Goal: Task Accomplishment & Management: Manage account settings

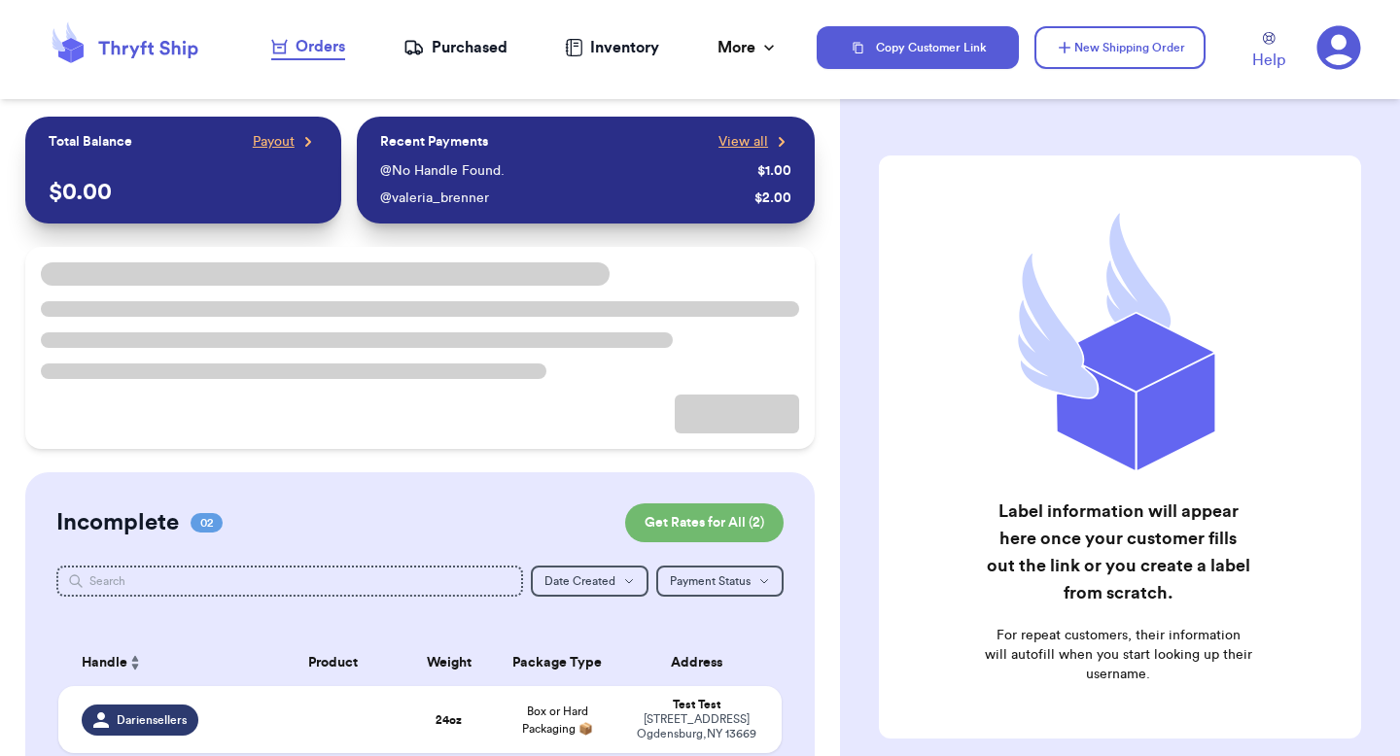
click at [1327, 51] on icon at bounding box center [1339, 48] width 44 height 44
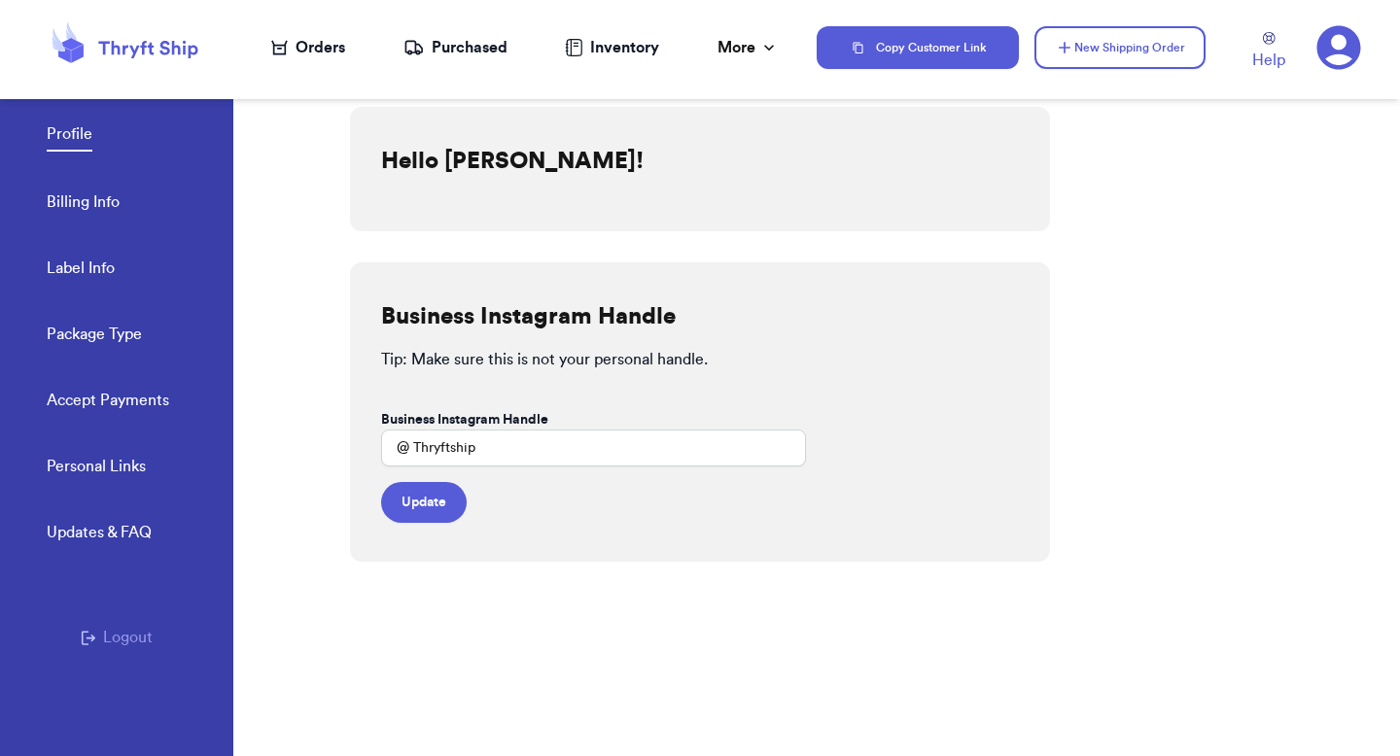
click at [143, 407] on link "Accept Payments" at bounding box center [108, 402] width 122 height 27
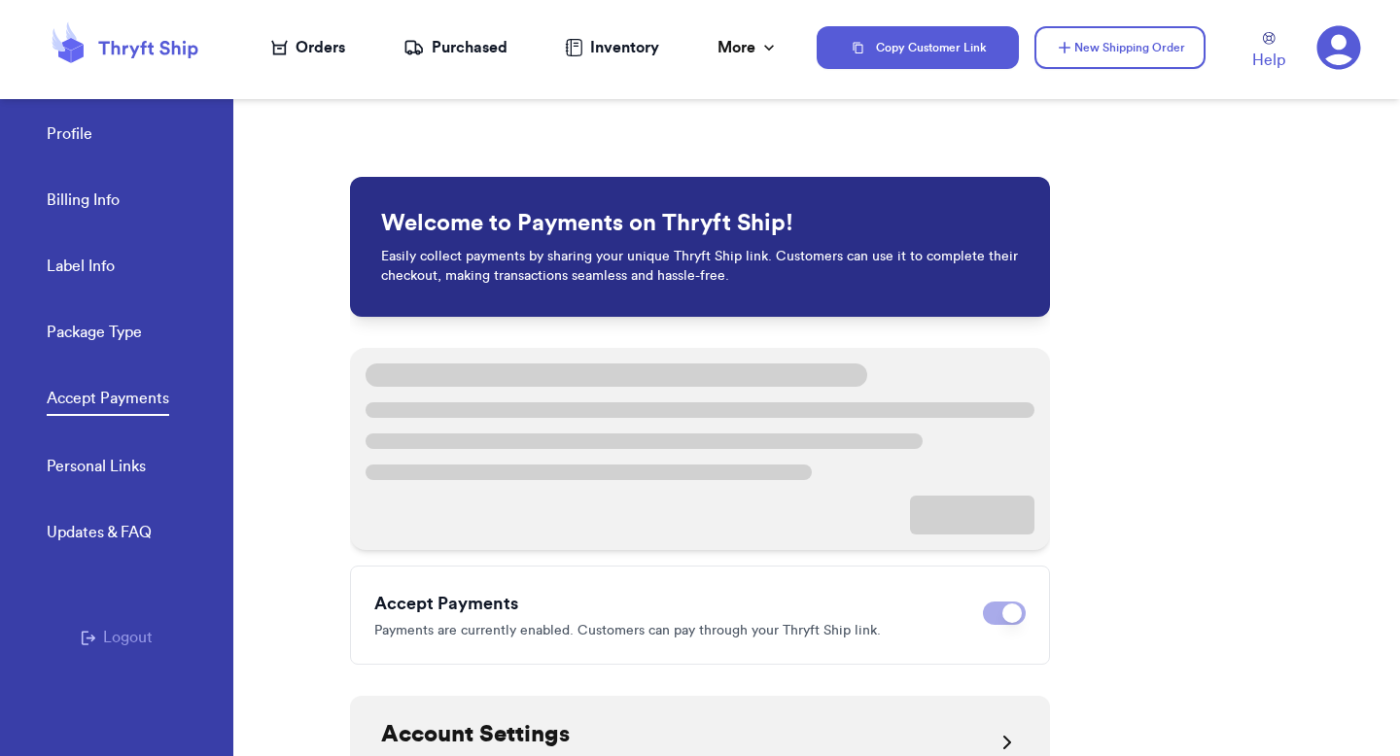
scroll to position [240, 0]
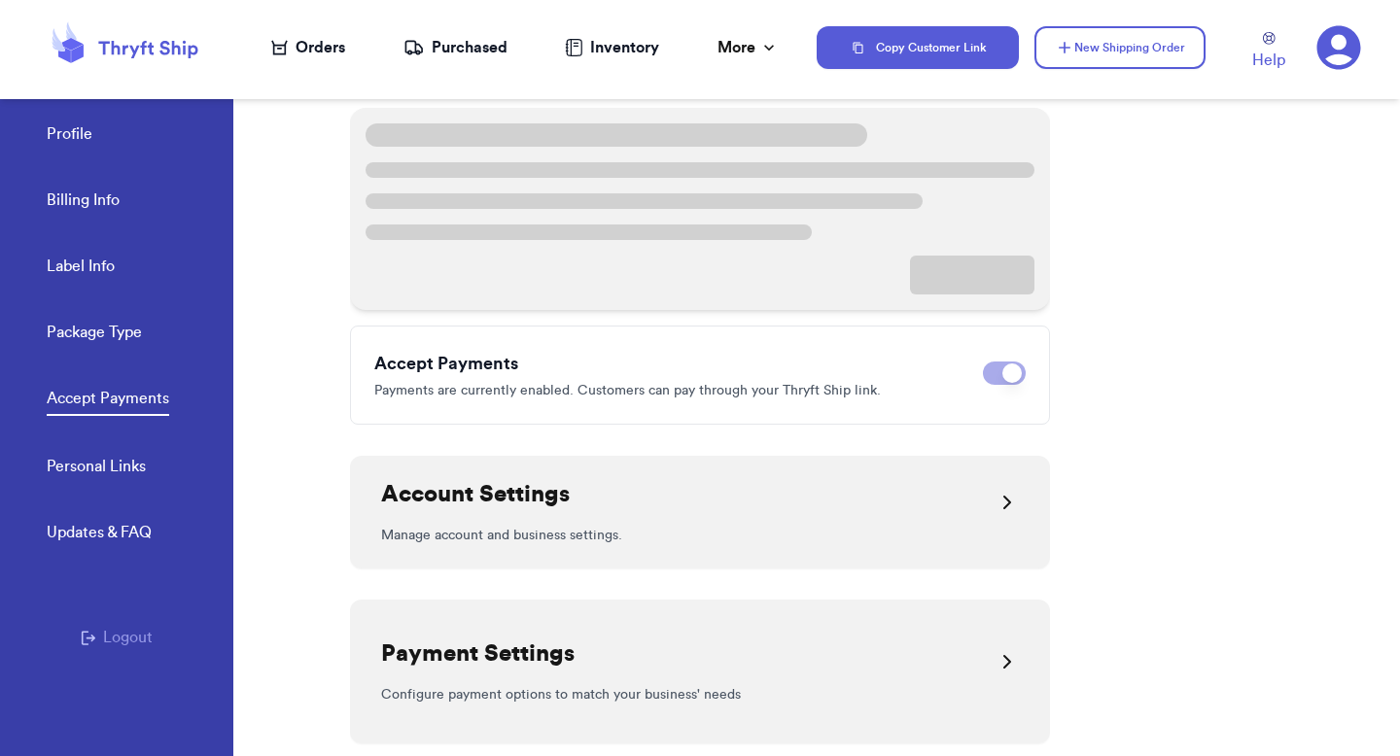
click at [842, 672] on div "Payment Settings" at bounding box center [700, 662] width 638 height 47
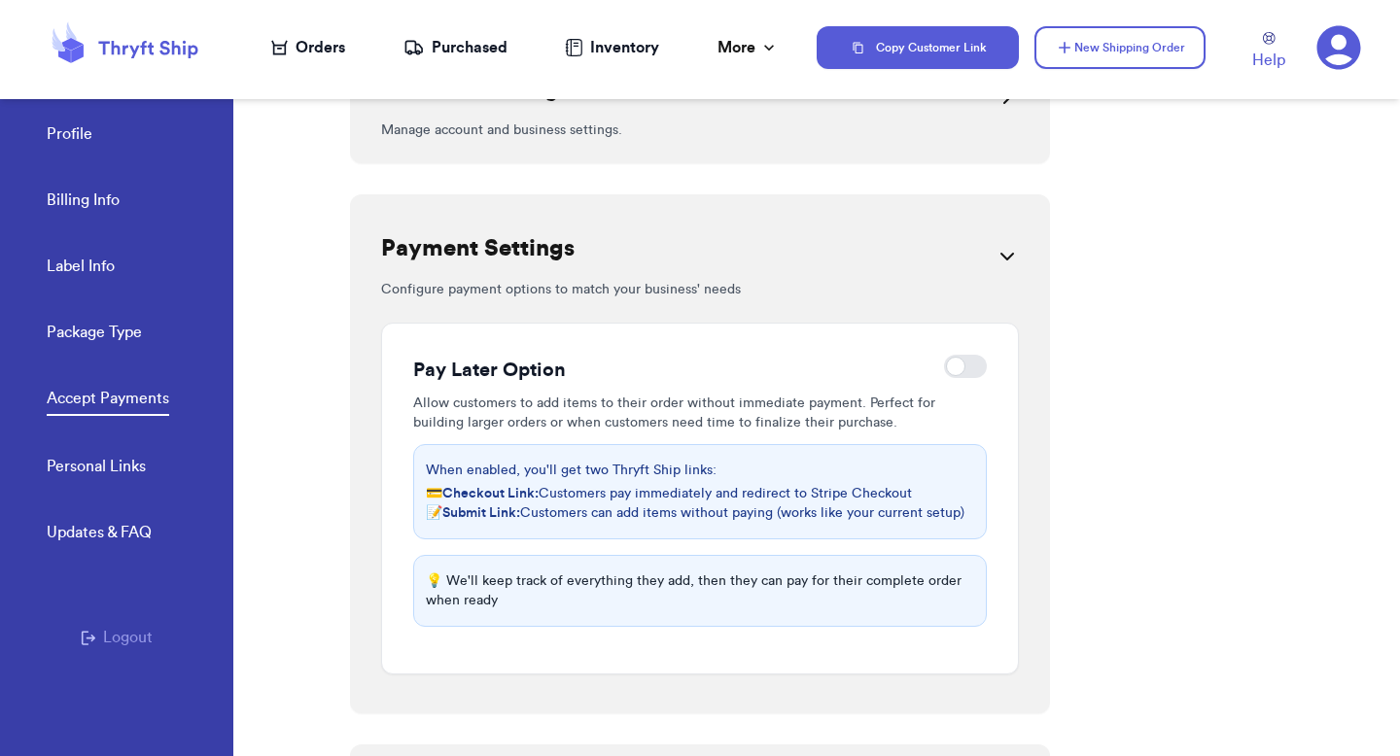
scroll to position [467, 0]
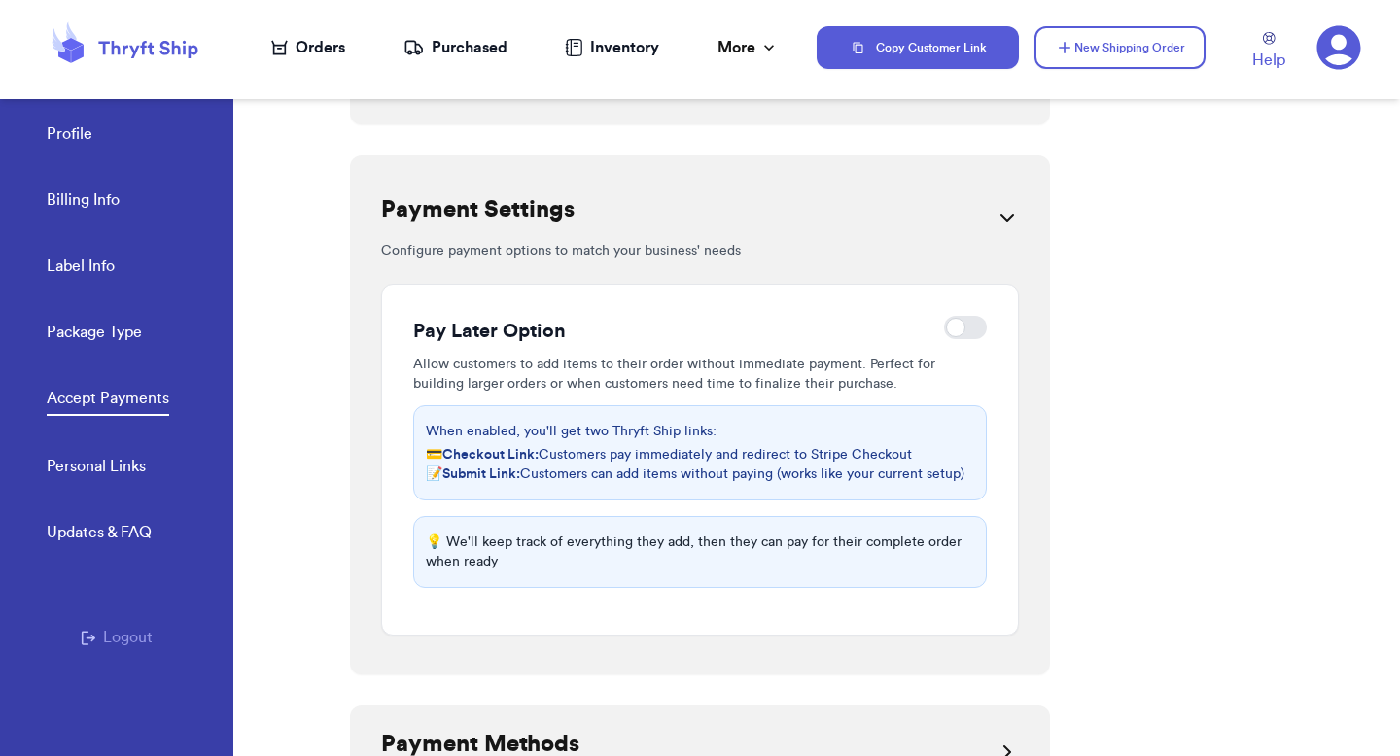
click at [963, 327] on div at bounding box center [965, 327] width 43 height 23
click at [944, 328] on input "checkbox" at bounding box center [943, 328] width 1 height 1
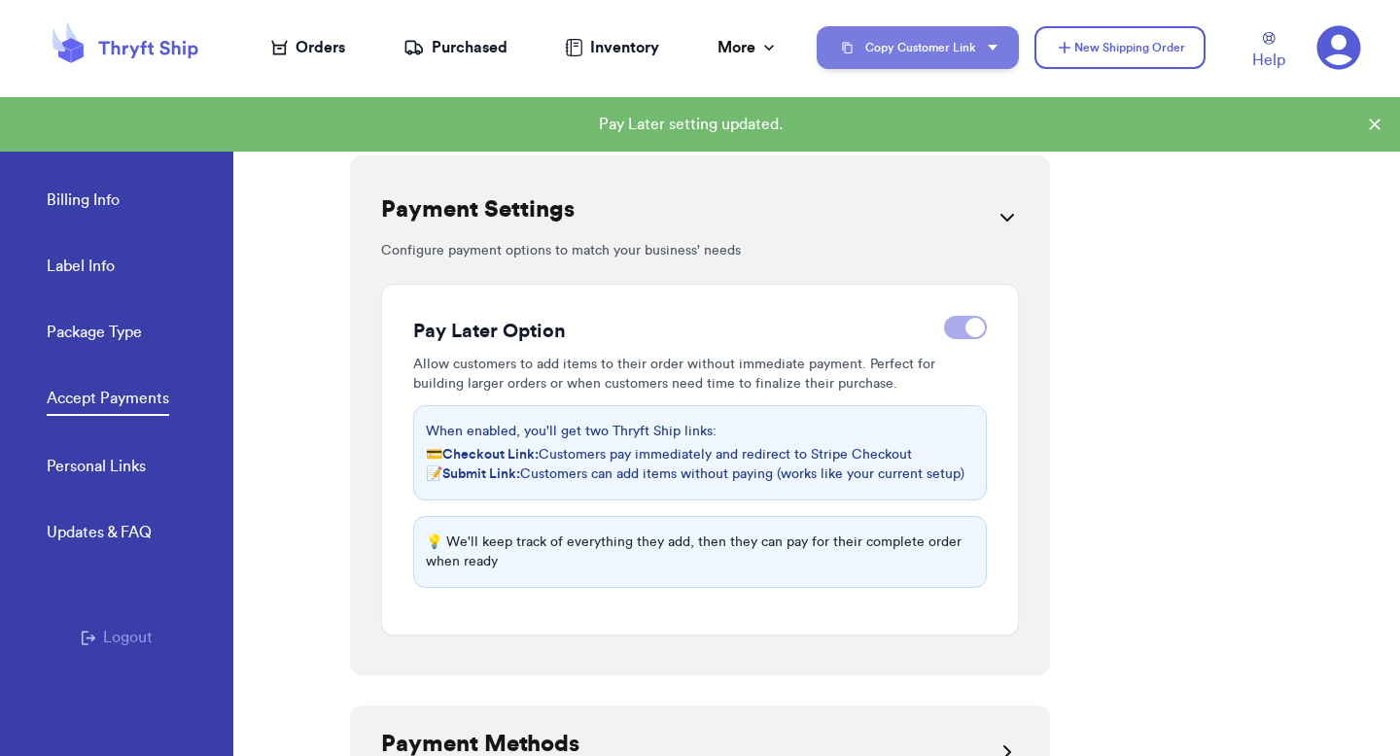
click at [983, 43] on button "Copy Customer Link" at bounding box center [917, 47] width 202 height 43
click at [961, 93] on button "🛒 Checkout link" at bounding box center [917, 98] width 202 height 43
click at [884, 46] on button "Copy Customer Link" at bounding box center [917, 47] width 202 height 43
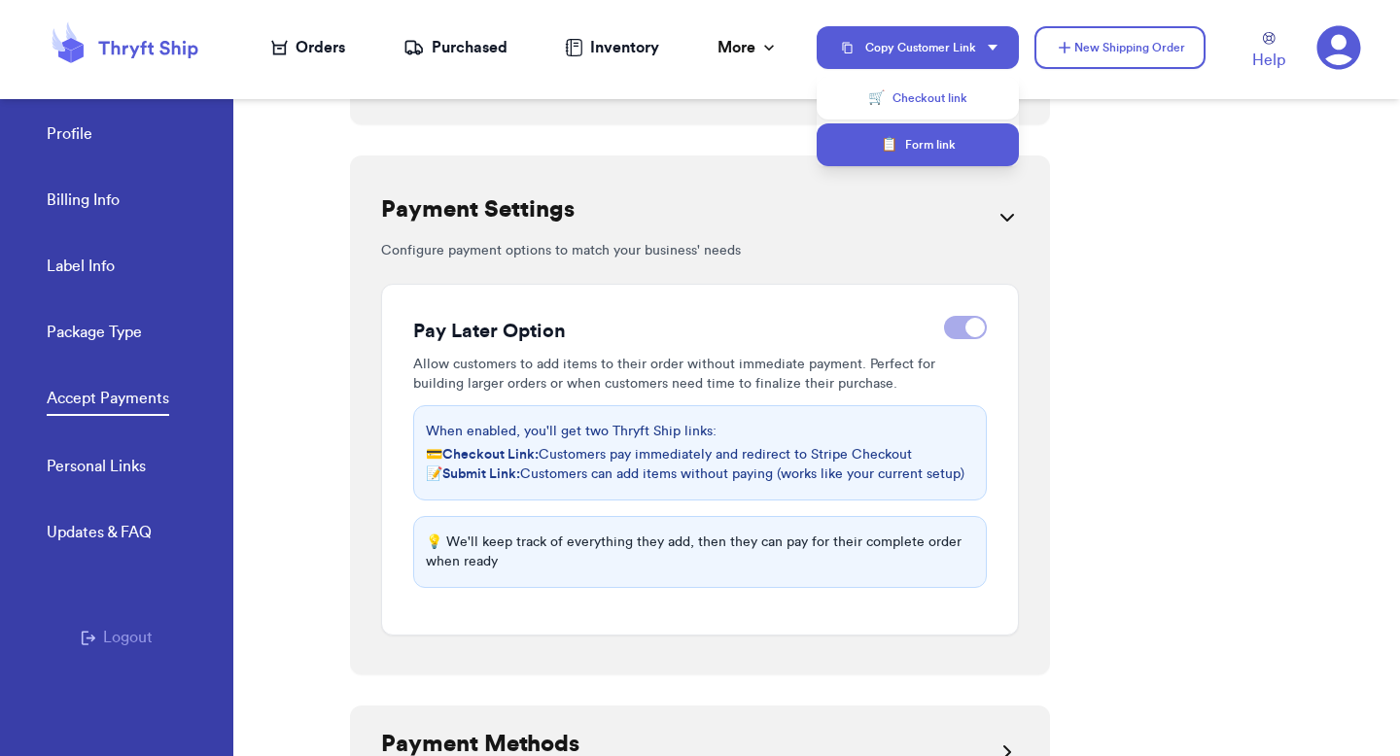
click at [884, 156] on button "📋 Form link" at bounding box center [917, 144] width 202 height 43
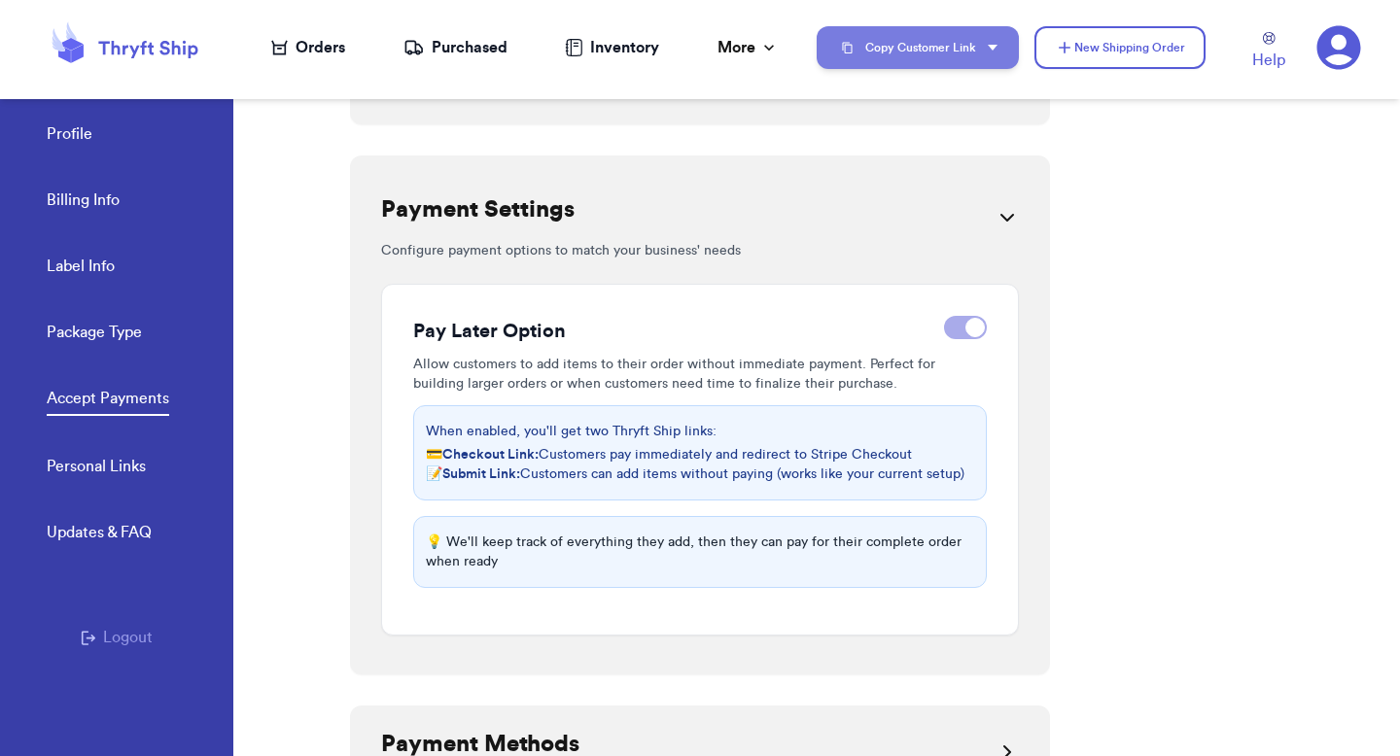
click at [973, 42] on button "Copy Customer Link" at bounding box center [917, 47] width 202 height 43
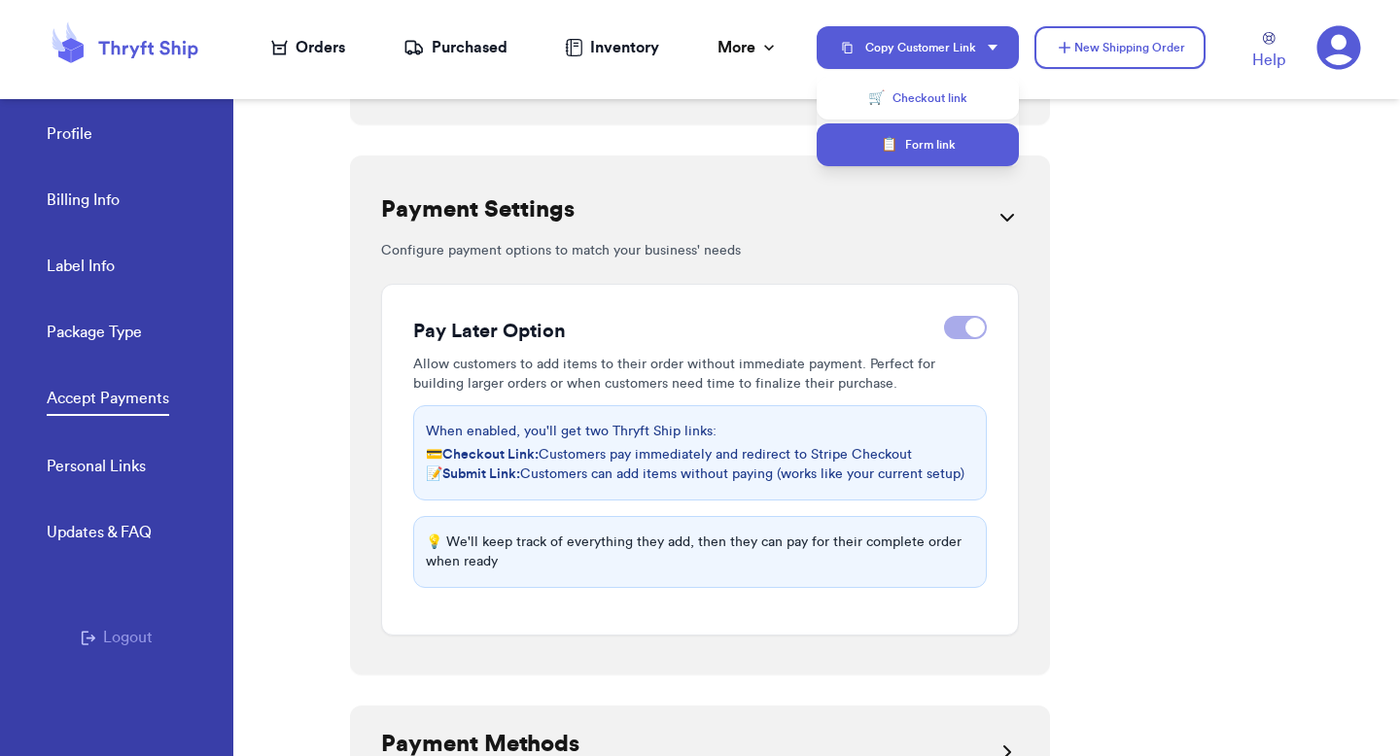
click at [914, 152] on button "📋 Form link" at bounding box center [917, 144] width 202 height 43
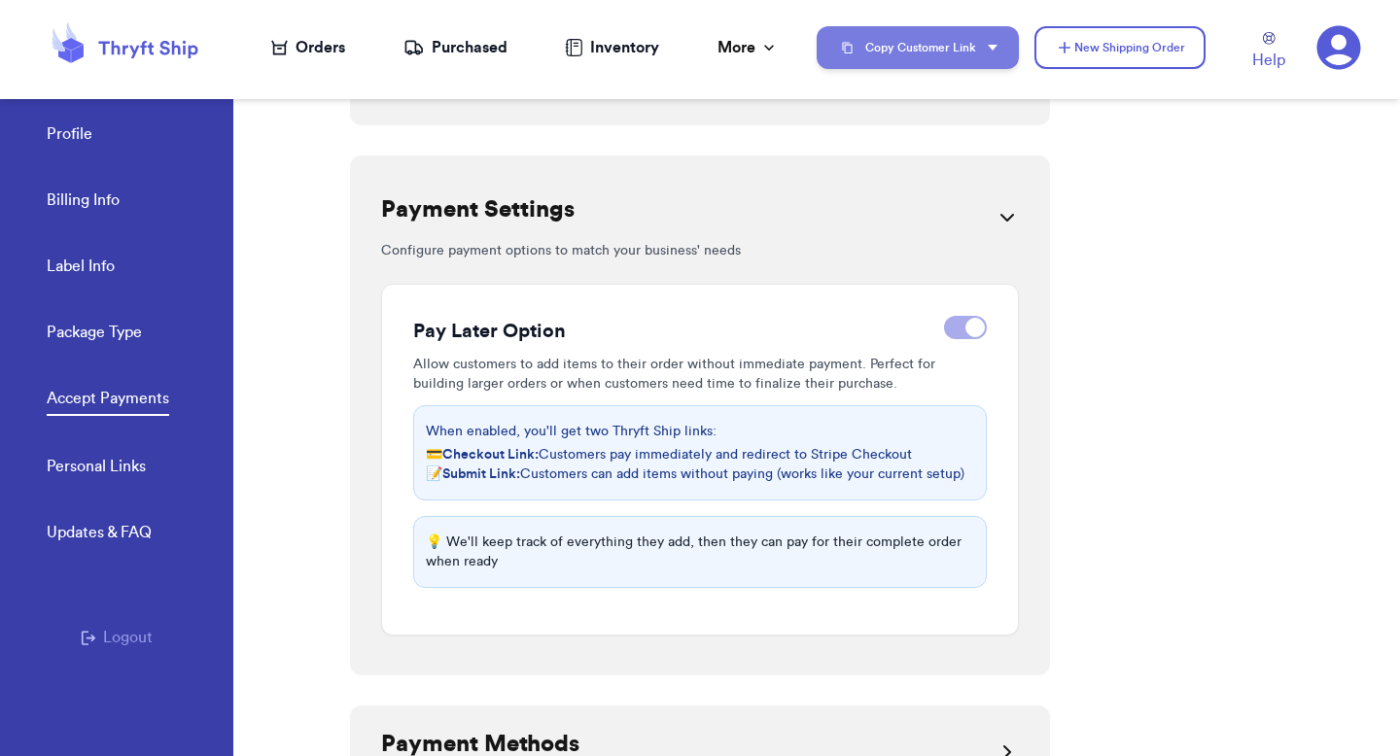
click at [999, 37] on button "Copy Customer Link" at bounding box center [917, 47] width 202 height 43
click at [979, 317] on div at bounding box center [965, 327] width 43 height 23
click at [944, 328] on input "checkbox" at bounding box center [943, 328] width 1 height 1
click at [967, 318] on div at bounding box center [965, 327] width 43 height 23
click at [944, 328] on input "checkbox" at bounding box center [943, 328] width 1 height 1
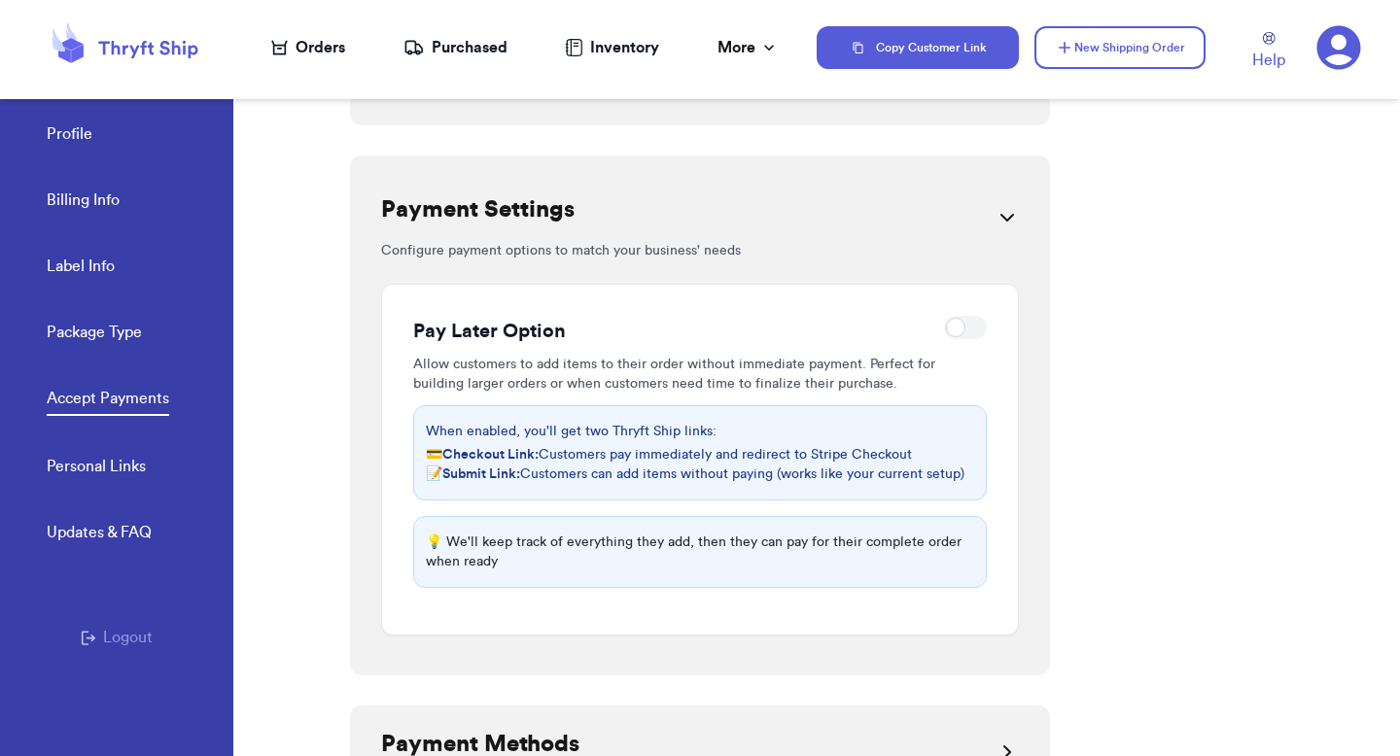
checkbox input "true"
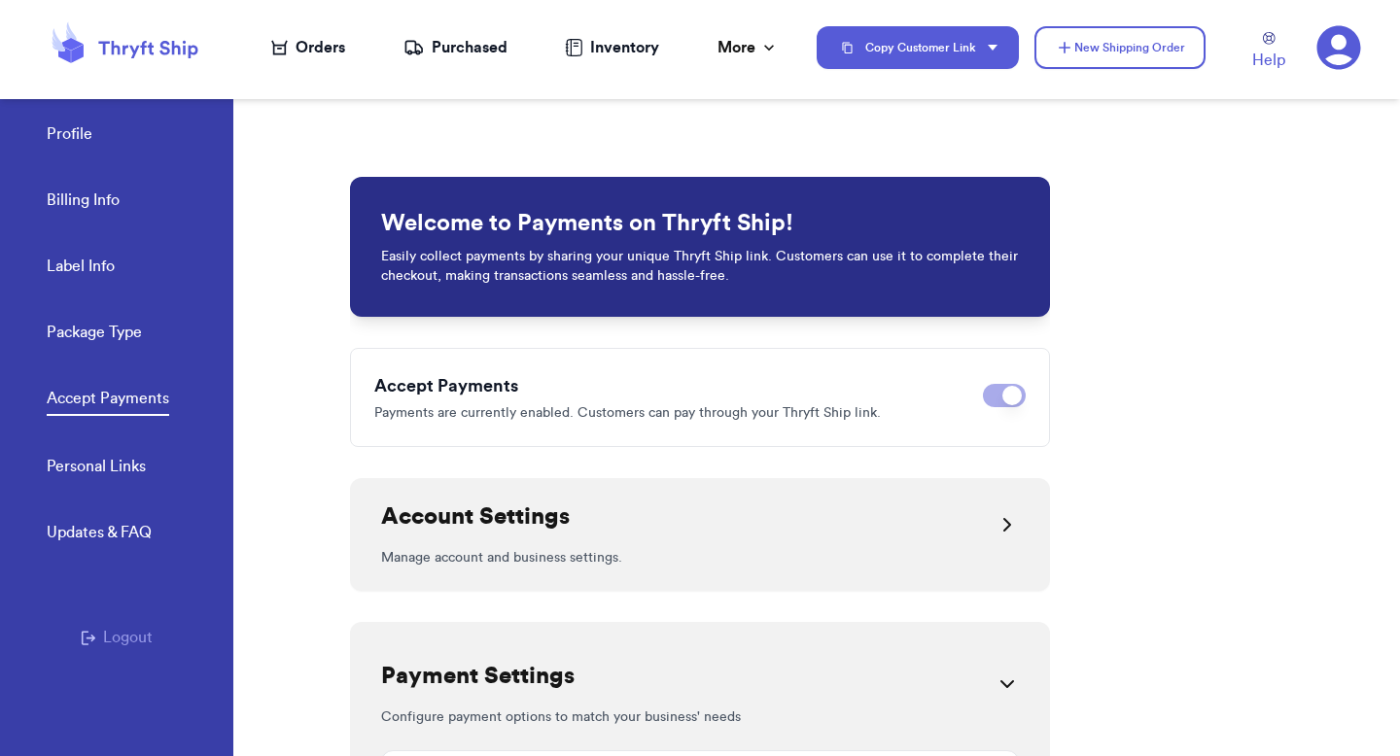
click at [310, 48] on div "Orders" at bounding box center [308, 47] width 74 height 23
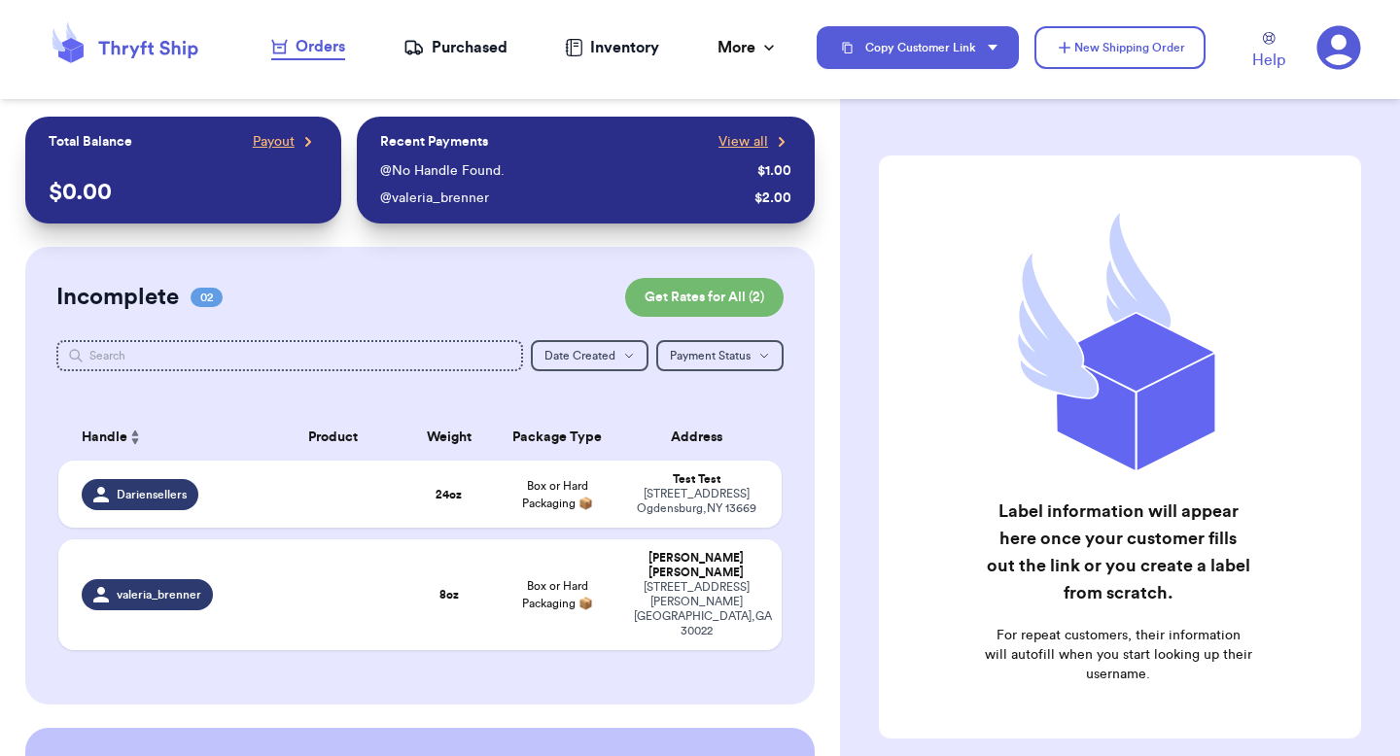
click at [1353, 58] on icon at bounding box center [1339, 48] width 44 height 44
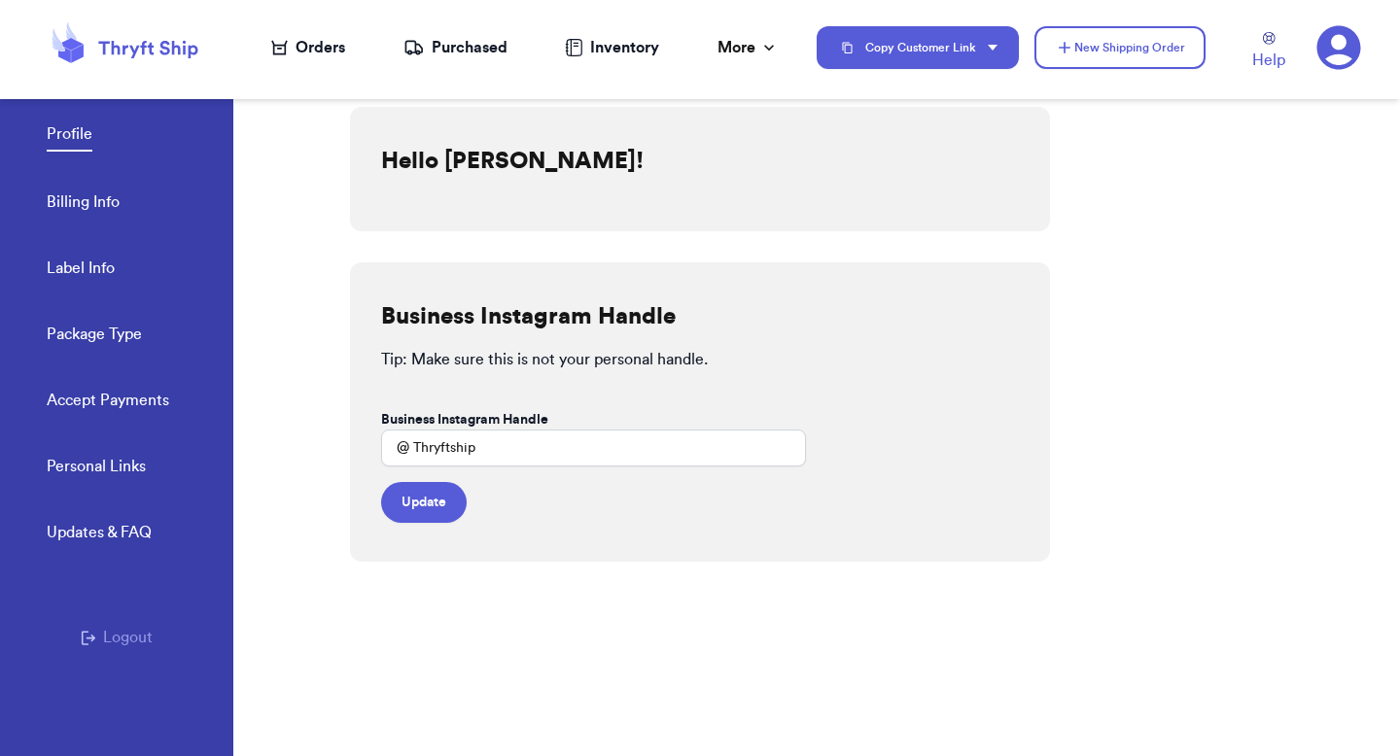
click at [75, 414] on link "Accept Payments" at bounding box center [108, 402] width 122 height 27
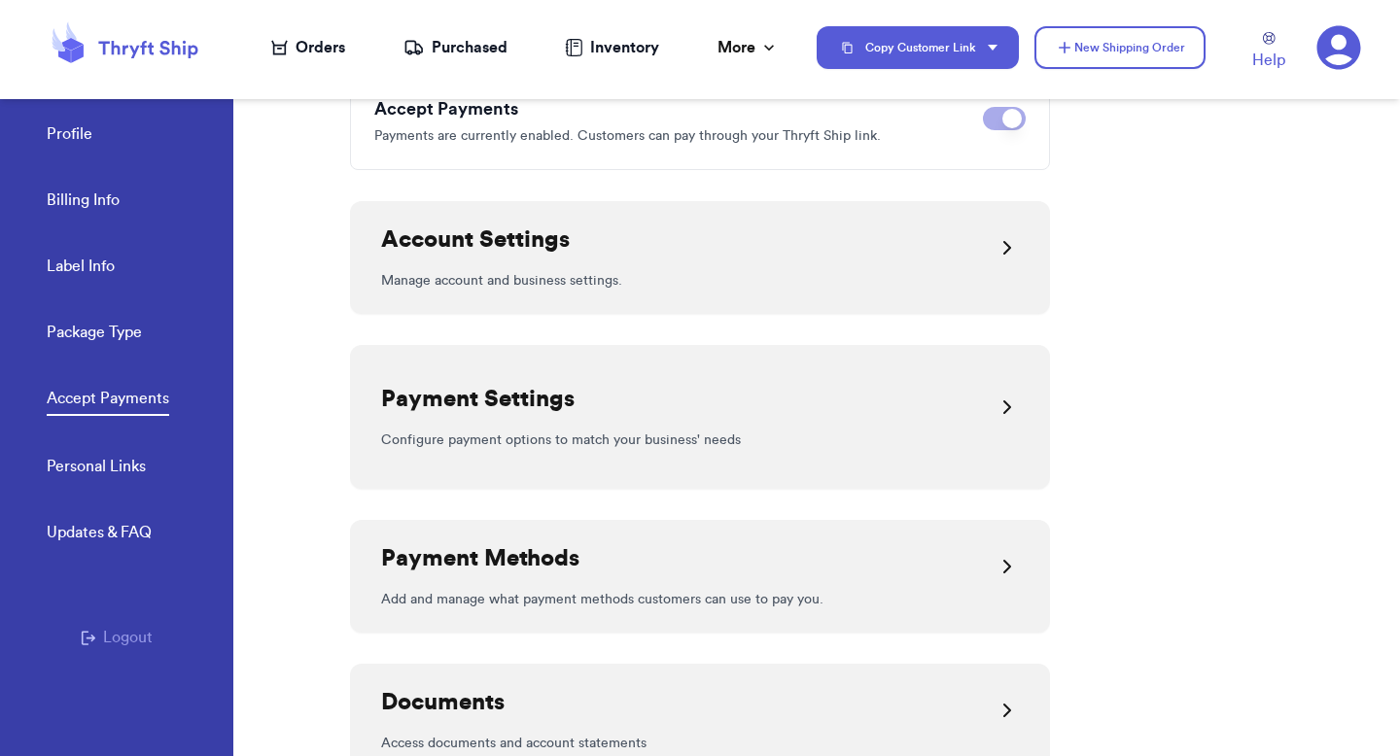
scroll to position [496, 0]
click at [426, 457] on div "Payment Settings Configure payment options to match your business' needs" at bounding box center [700, 416] width 700 height 144
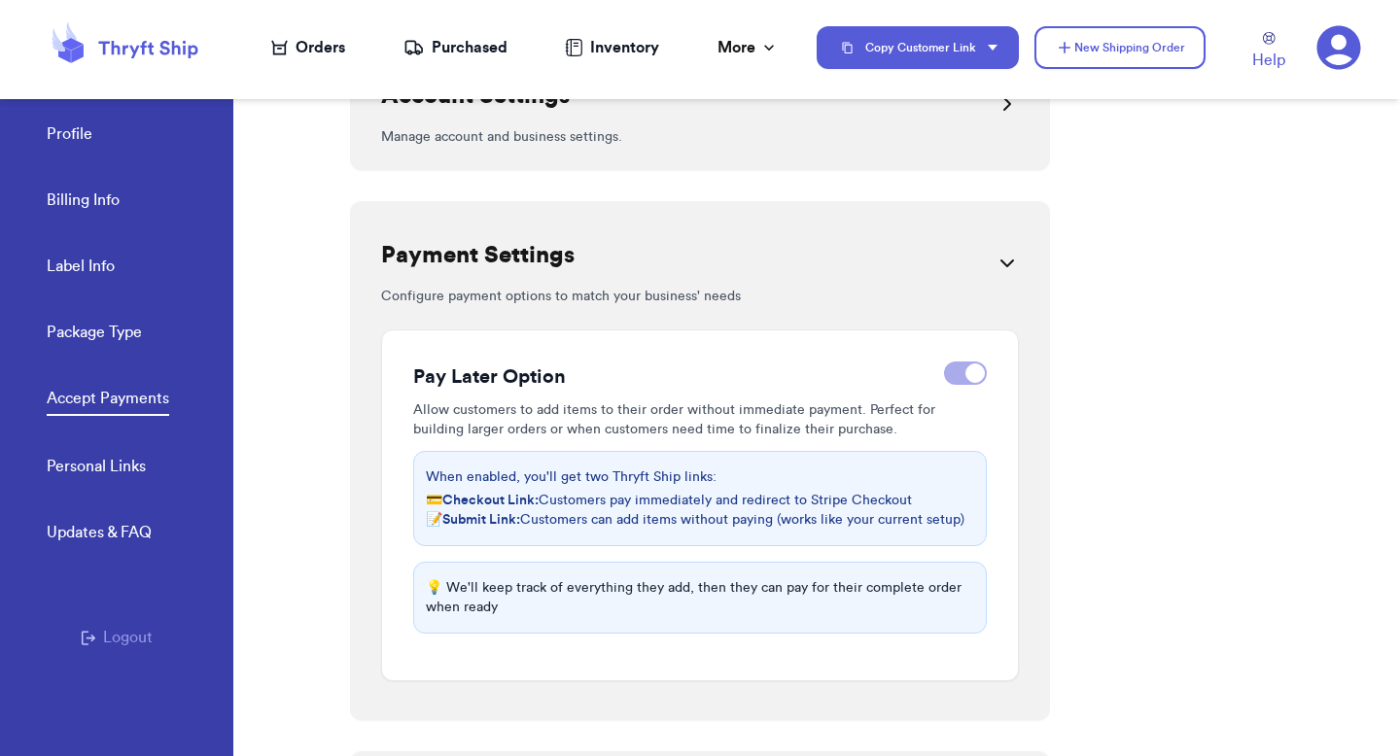
scroll to position [462, 0]
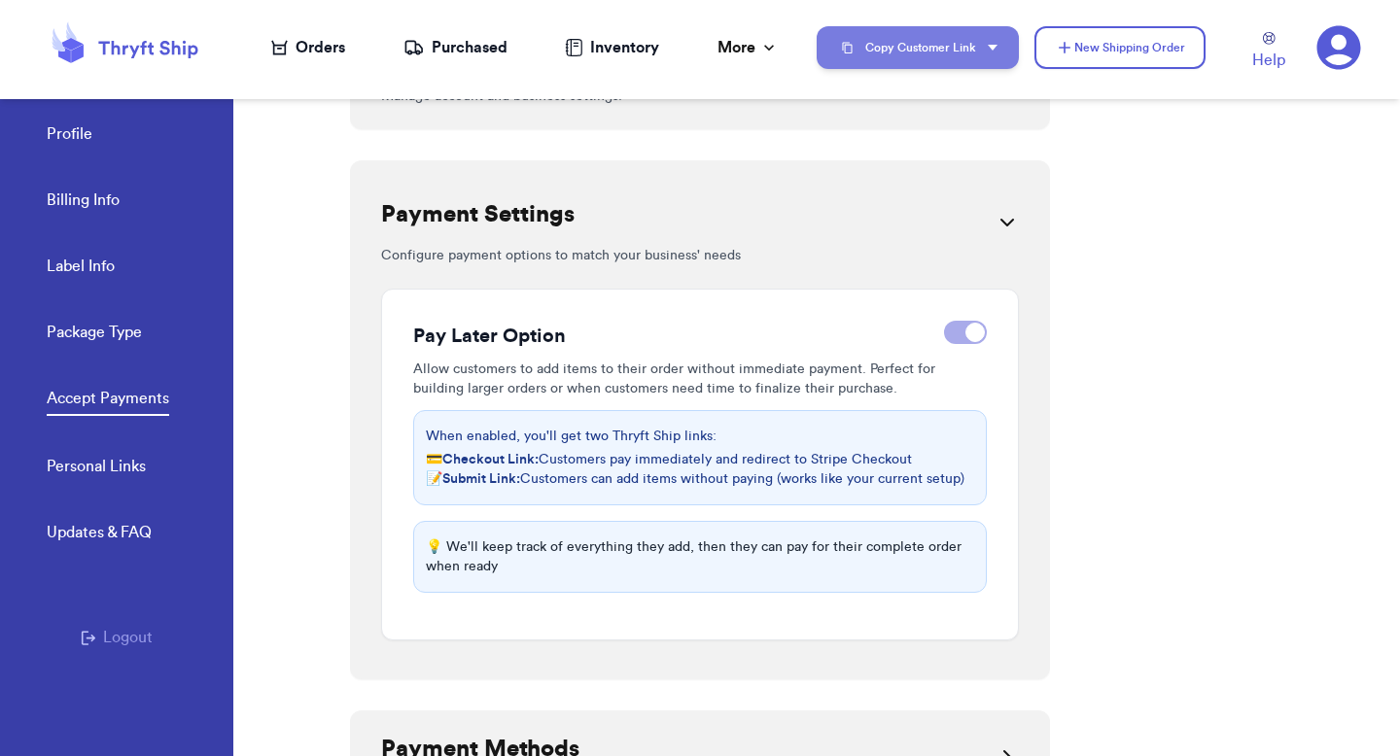
click at [854, 52] on icon "button" at bounding box center [847, 47] width 19 height 19
drag, startPoint x: 999, startPoint y: 483, endPoint x: 552, endPoint y: 468, distance: 447.4
click at [553, 468] on div "Pay Later Option Allow customers to add items to their order without immediate …" at bounding box center [700, 465] width 638 height 352
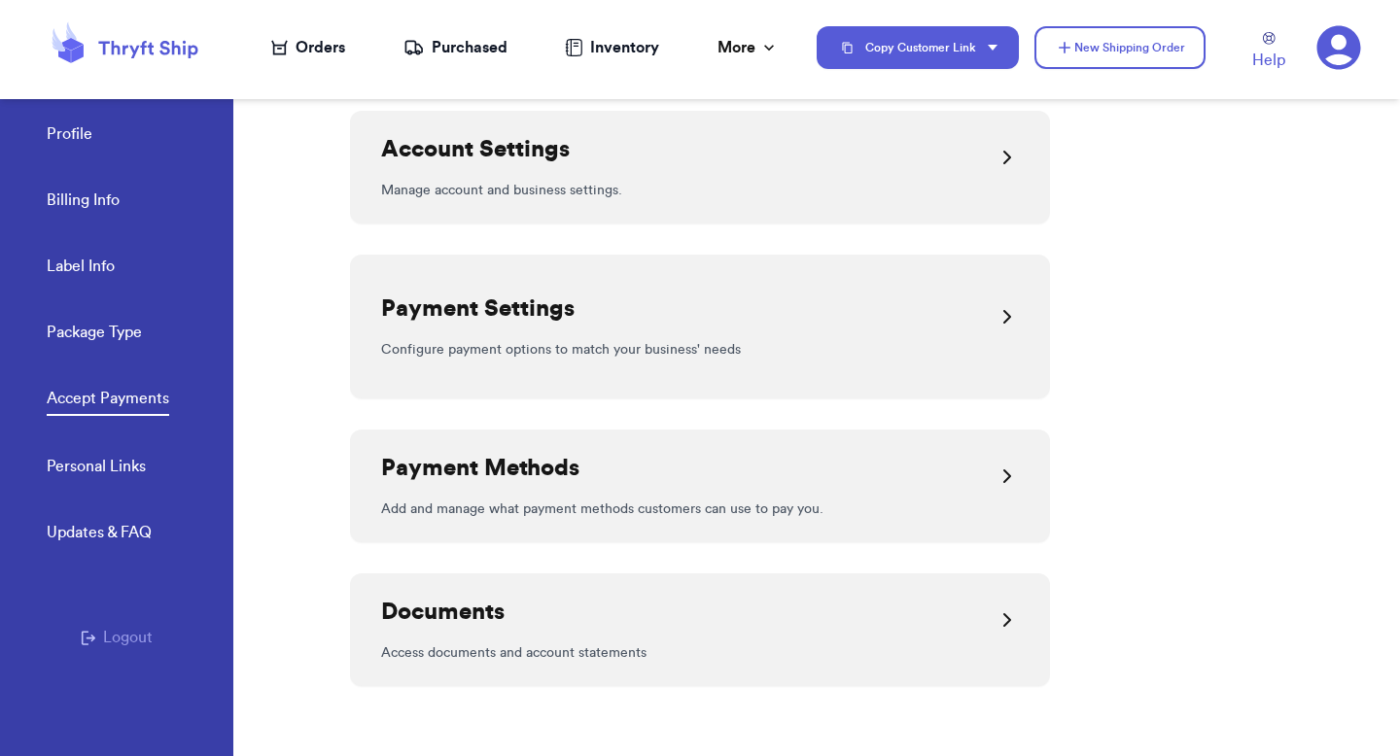
click at [572, 326] on div "Payment Settings" at bounding box center [477, 317] width 193 height 47
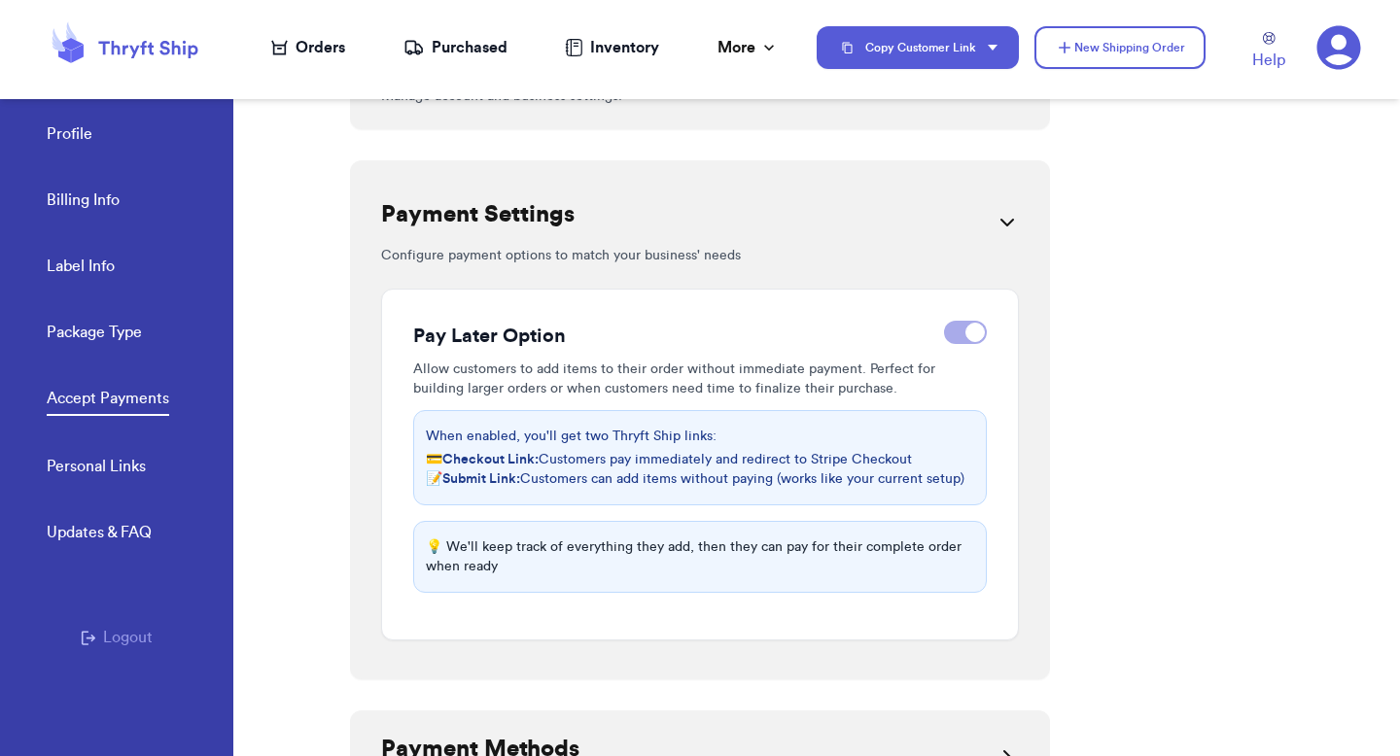
click at [475, 458] on span "Checkout Link:" at bounding box center [490, 460] width 96 height 14
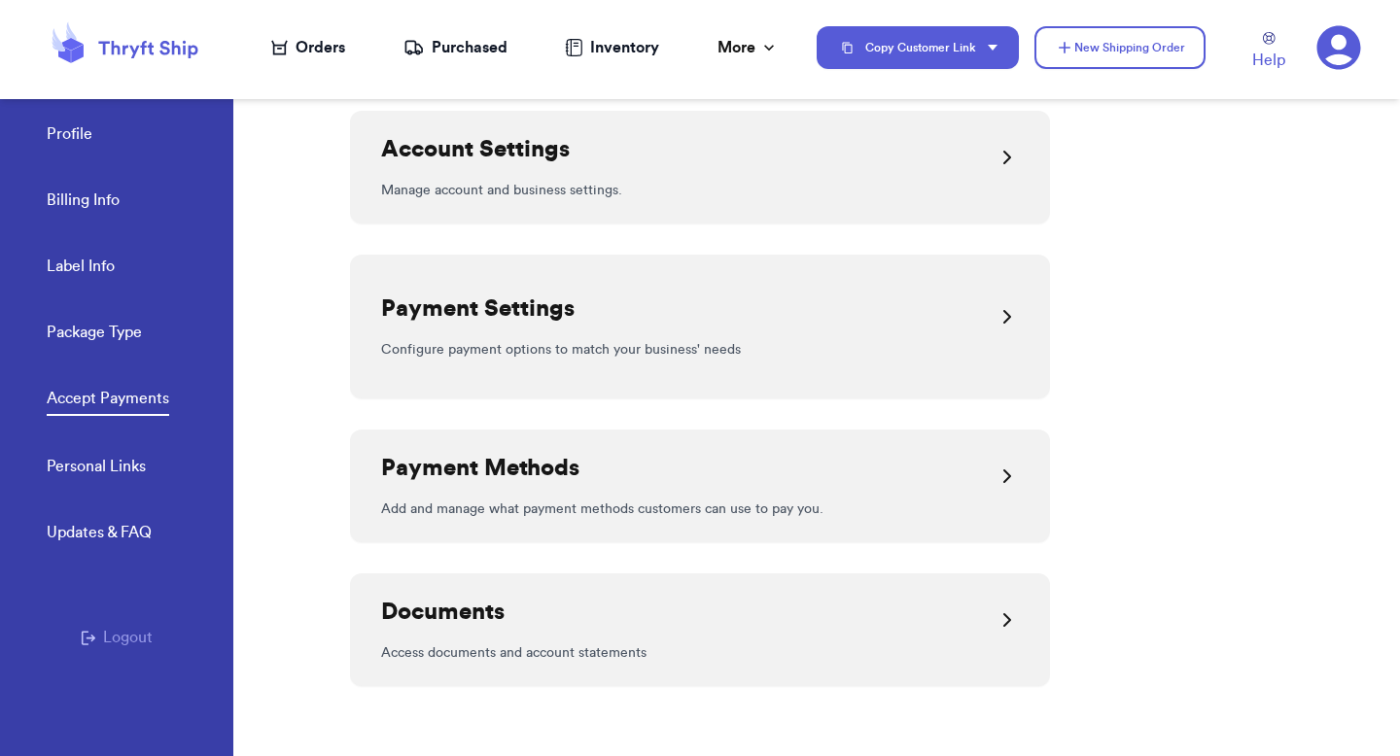
click at [523, 346] on p "Configure payment options to match your business' needs" at bounding box center [700, 349] width 638 height 19
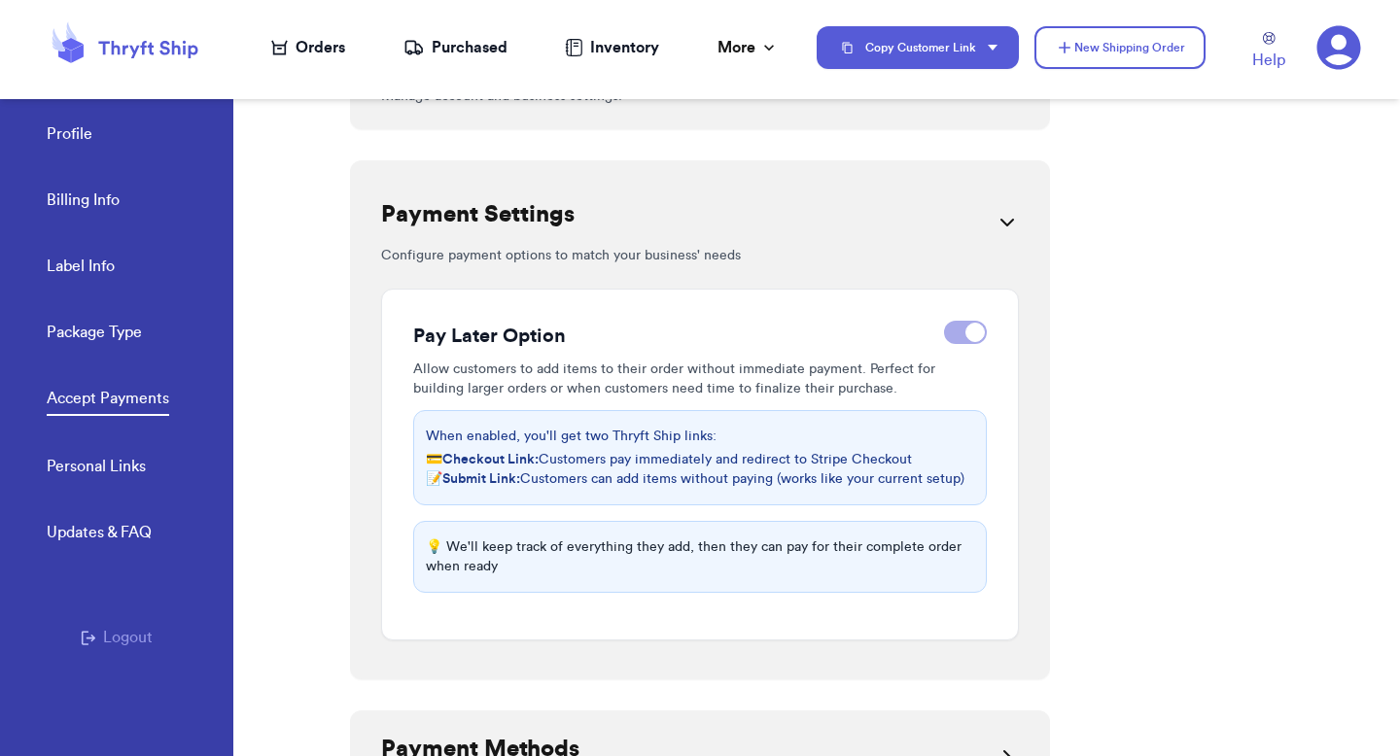
drag, startPoint x: 320, startPoint y: 459, endPoint x: 1002, endPoint y: 519, distance: 685.0
click at [1002, 520] on div "Profile Billing Info Label Info Package Type Accept Payments Personal Links Upd…" at bounding box center [700, 378] width 1400 height 756
drag, startPoint x: 899, startPoint y: 481, endPoint x: 853, endPoint y: 467, distance: 48.0
click at [853, 467] on div "💳 Checkout Link: Customers pay immediately and redirect to Stripe Checkout 📝 Su…" at bounding box center [700, 469] width 548 height 39
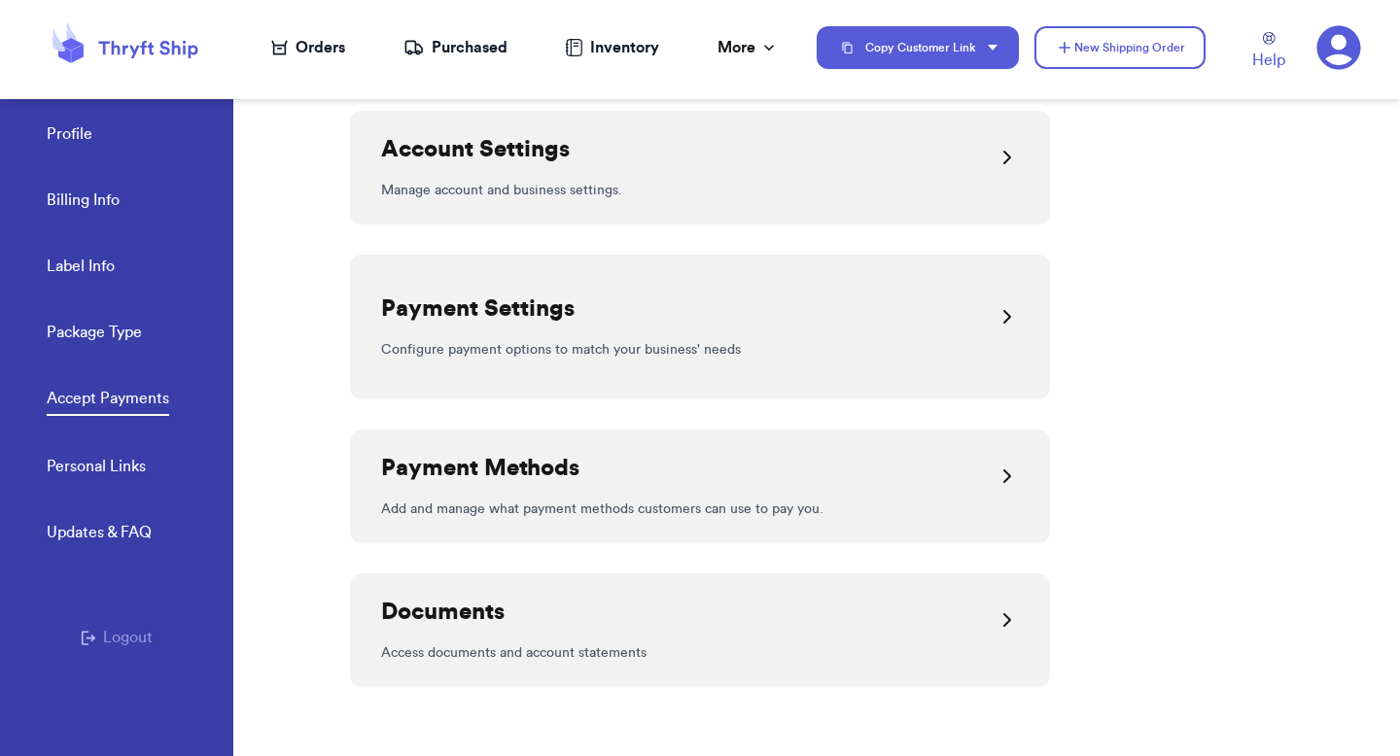
click at [853, 467] on div "Payment Methods" at bounding box center [700, 476] width 638 height 47
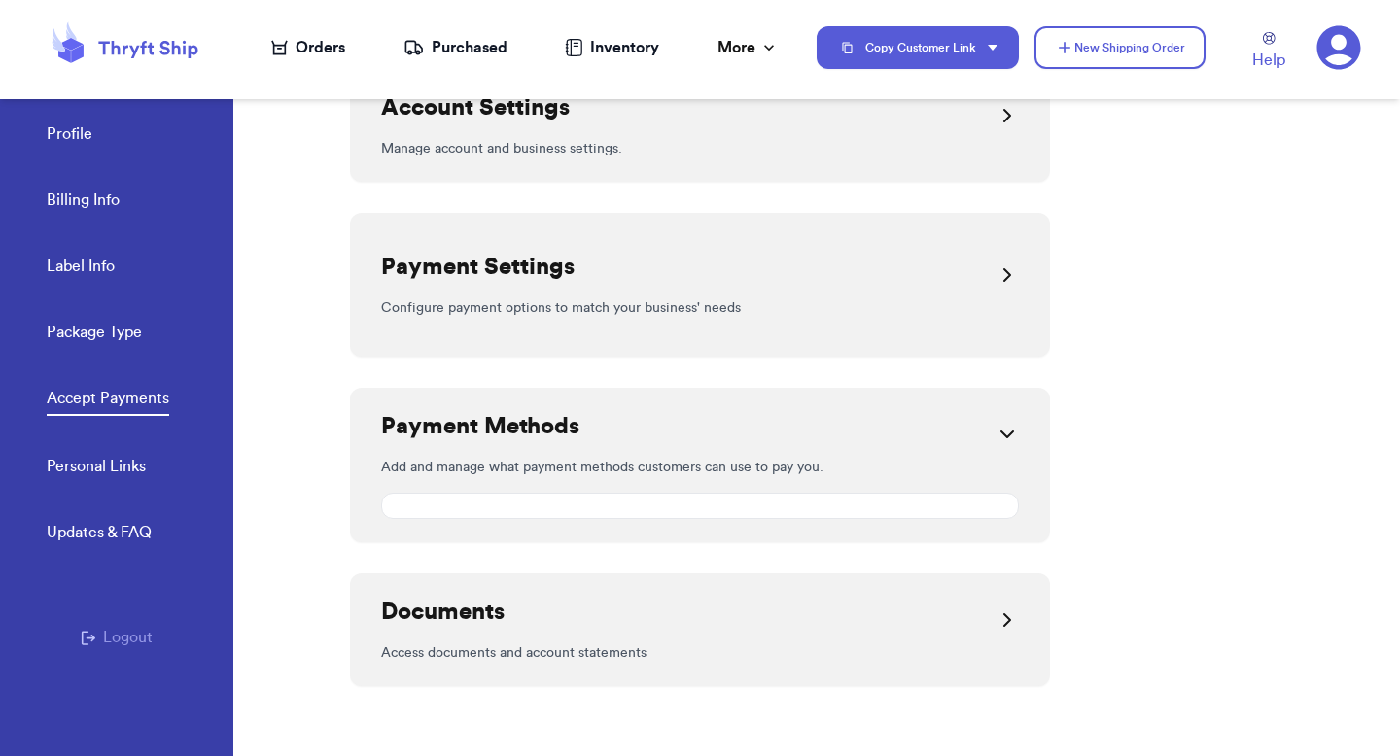
click at [875, 371] on div "Welcome to Payments on Thryft Ship! Easily collect payments by sharing your uni…" at bounding box center [700, 247] width 700 height 1020
click at [886, 330] on div "Payment Settings Configure payment options to match your business' needs" at bounding box center [700, 285] width 700 height 144
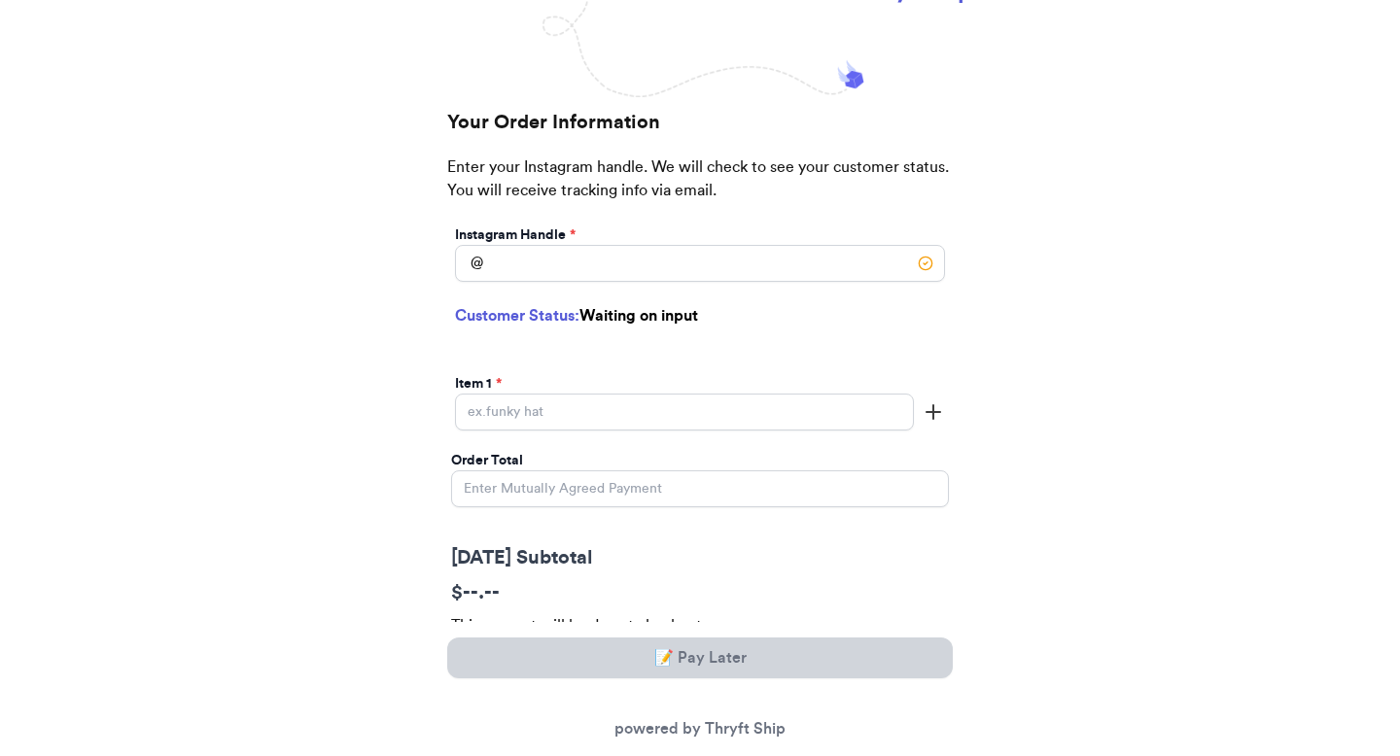
scroll to position [408, 0]
